Goal: Navigation & Orientation: Find specific page/section

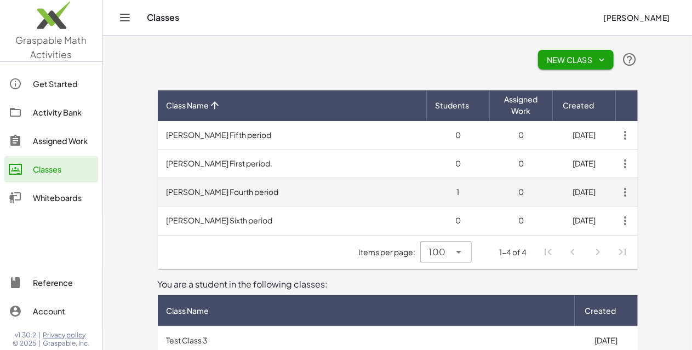
click at [190, 192] on td "[PERSON_NAME] Fourth period" at bounding box center [292, 192] width 269 height 29
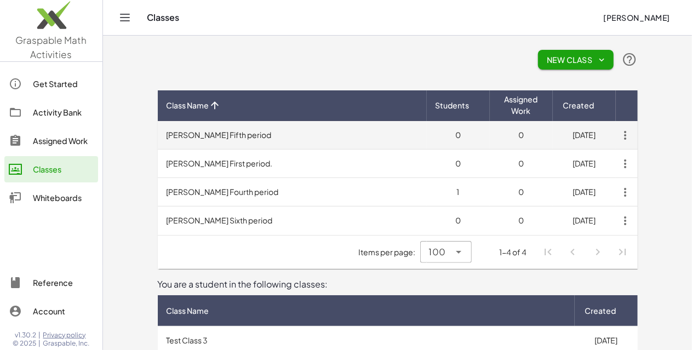
click at [176, 135] on td "[PERSON_NAME] Fifth period" at bounding box center [292, 135] width 269 height 29
